Goal: Navigation & Orientation: Find specific page/section

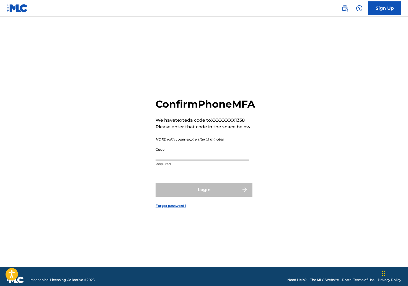
click at [176, 159] on input "Code" at bounding box center [203, 153] width 94 height 16
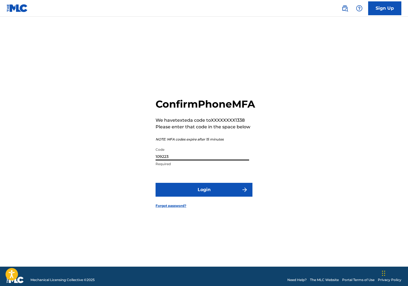
type input "109223"
click at [183, 196] on button "Login" at bounding box center [204, 190] width 97 height 14
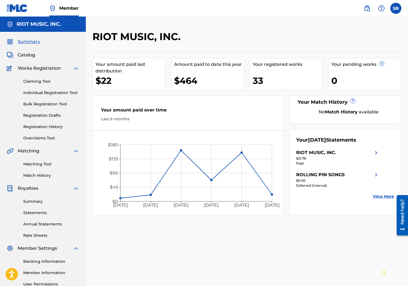
click at [27, 53] on span "Catalog" at bounding box center [26, 55] width 17 height 7
